Goal: Check status

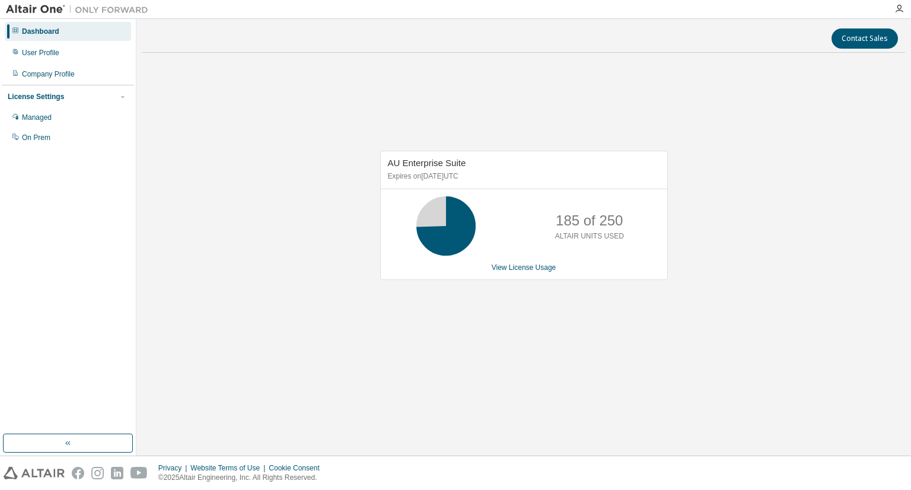
click at [755, 234] on div "AU Enterprise Suite Expires on [DATE] UTC 185 of 250 ALTAIR UNITS USED View Lic…" at bounding box center [523, 221] width 763 height 318
